Goal: Navigation & Orientation: Go to known website

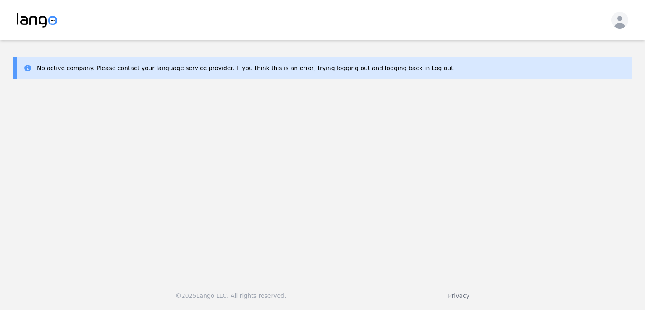
click at [390, 73] on div "No active company. Please contact your language service provider. If you think …" at bounding box center [322, 68] width 619 height 22
click at [432, 71] on button "Log out" at bounding box center [443, 68] width 22 height 8
